Goal: Navigation & Orientation: Find specific page/section

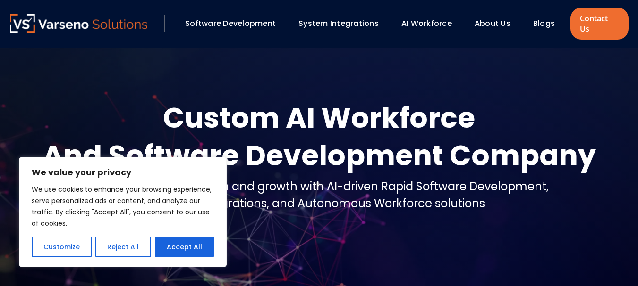
click at [504, 18] on link "About Us" at bounding box center [492, 23] width 36 height 11
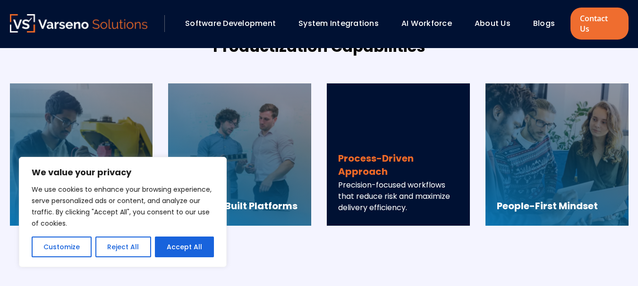
scroll to position [648, 0]
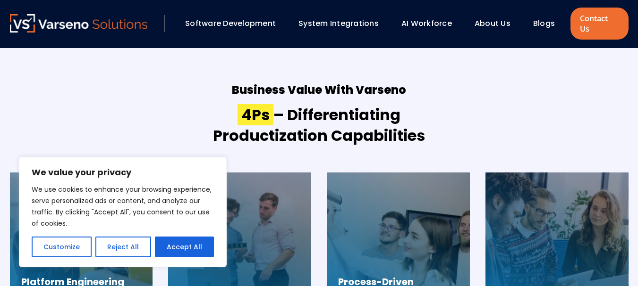
click at [42, 14] on img at bounding box center [79, 23] width 138 height 18
